Goal: Find specific page/section: Find specific page/section

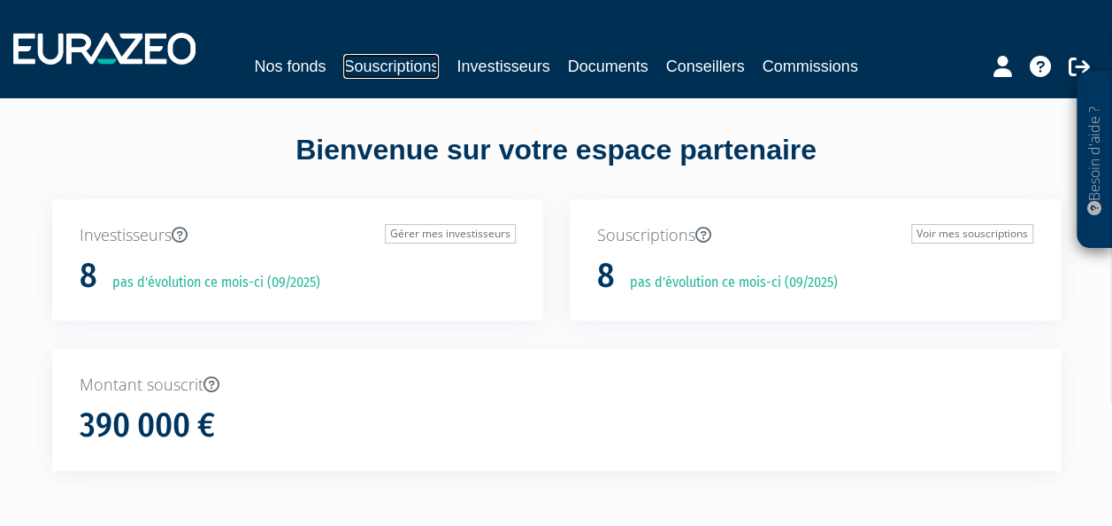
click at [410, 64] on link "Souscriptions" at bounding box center [391, 66] width 96 height 25
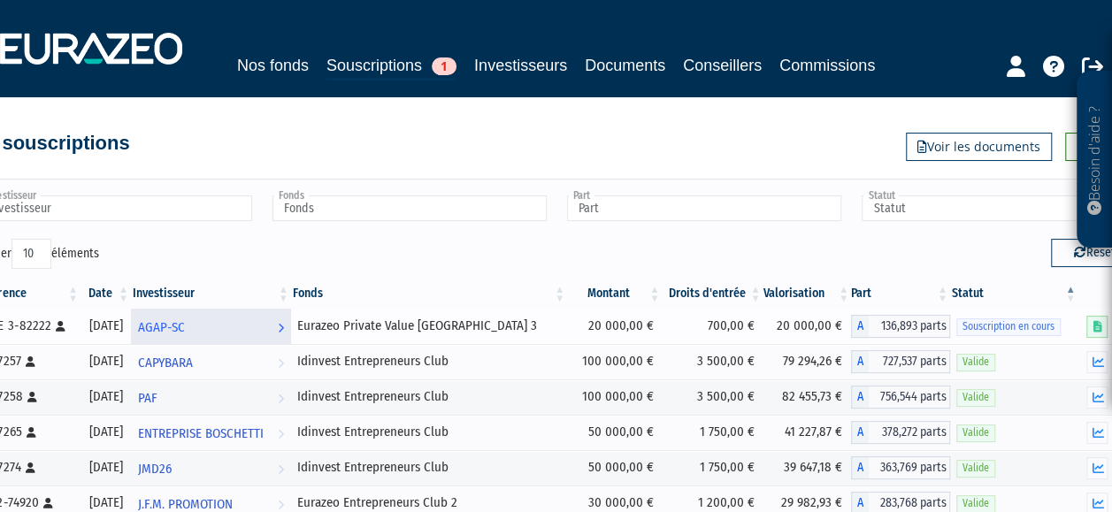
click at [263, 325] on link "AGAP-SC Voir l'investisseur" at bounding box center [211, 326] width 160 height 35
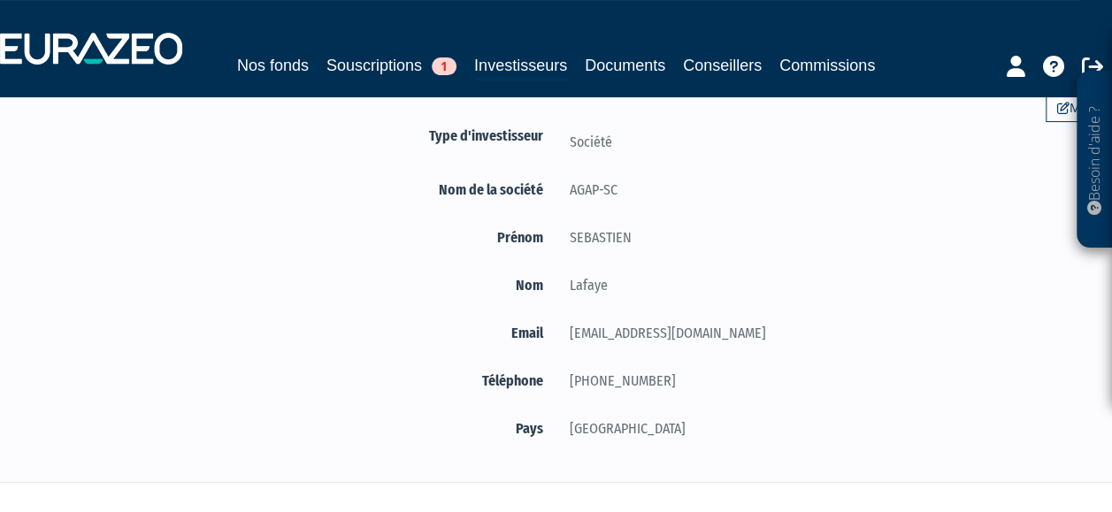
scroll to position [177, 0]
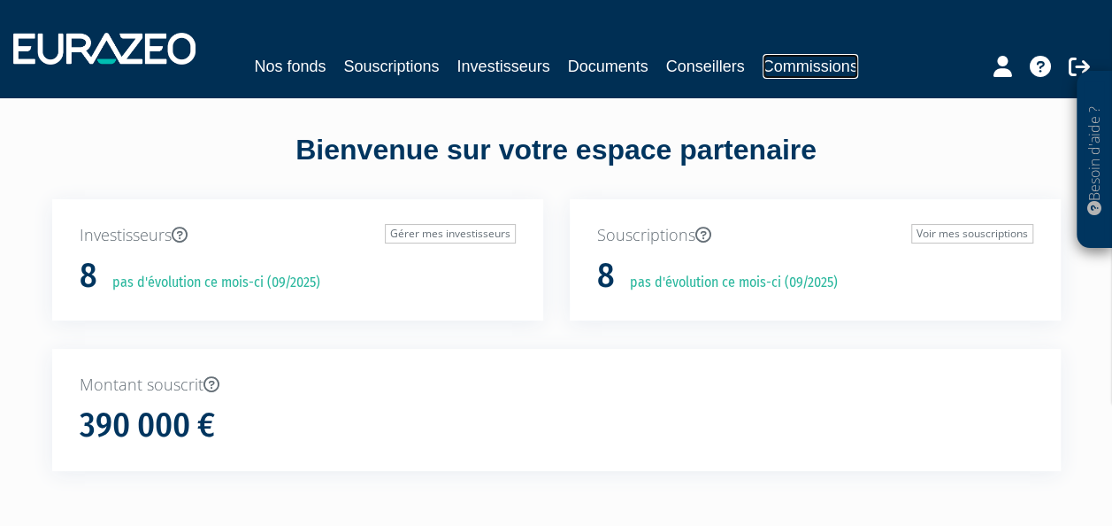
click at [820, 59] on link "Commissions" at bounding box center [811, 66] width 96 height 25
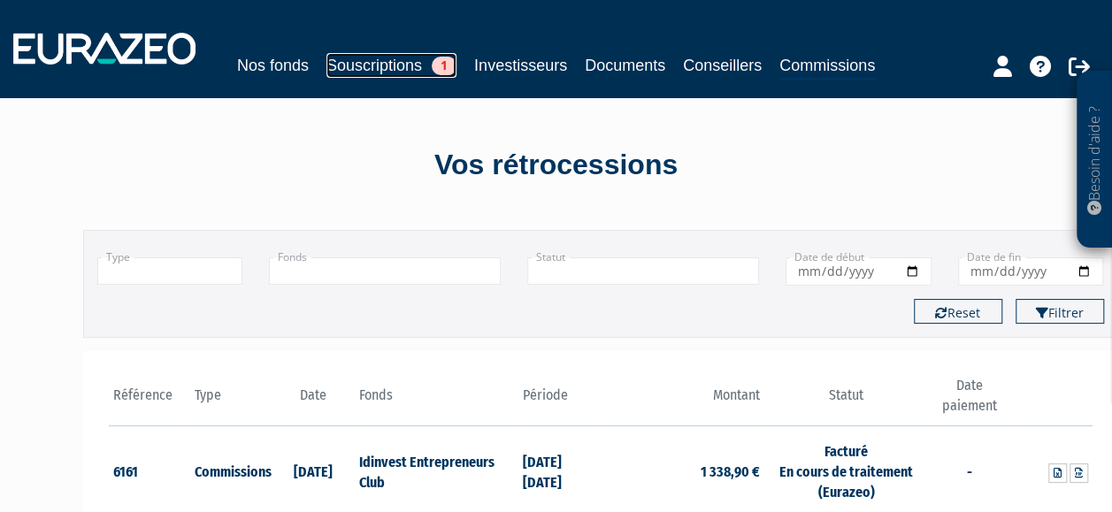
click at [421, 64] on link "Souscriptions 1" at bounding box center [392, 65] width 130 height 25
